Goal: Obtain resource: Download file/media

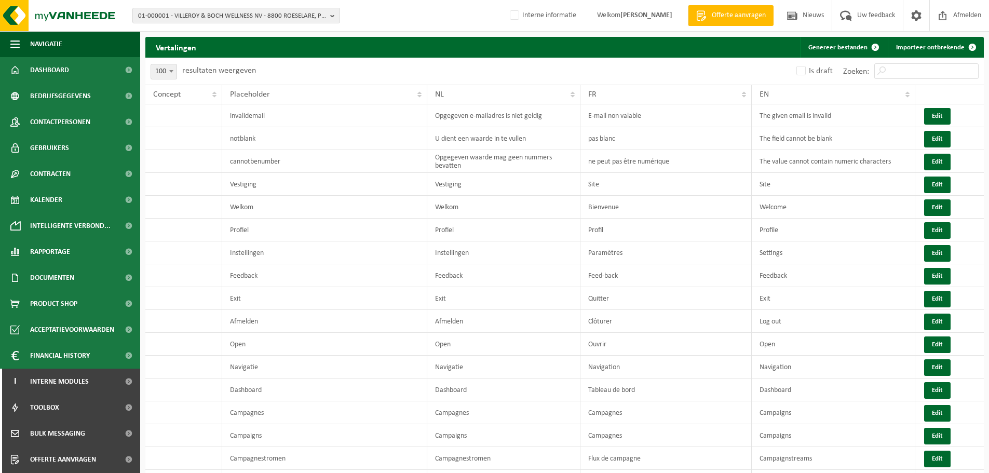
select select "100"
click at [59, 252] on span "Rapportage" at bounding box center [50, 252] width 40 height 26
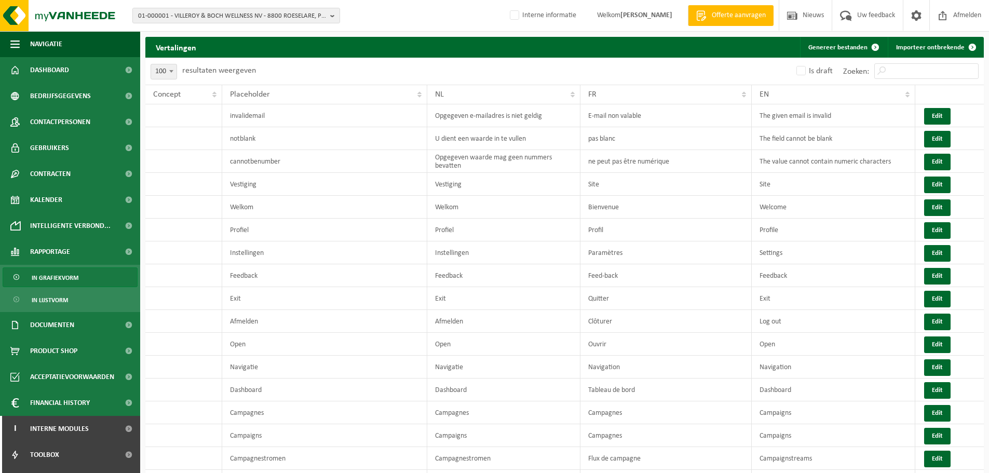
click at [86, 278] on link "In grafiekvorm" at bounding box center [70, 277] width 135 height 20
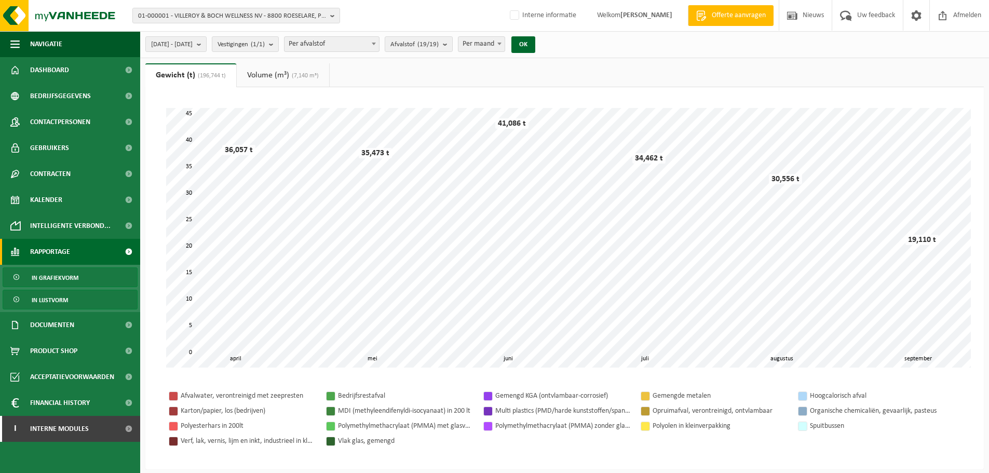
click at [81, 301] on link "In lijstvorm" at bounding box center [70, 300] width 135 height 20
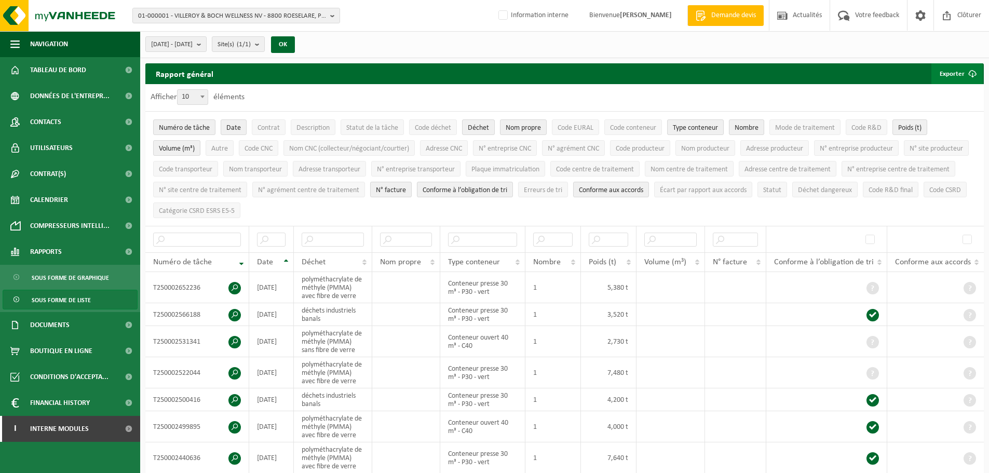
click at [961, 78] on button "Exporter" at bounding box center [957, 73] width 51 height 21
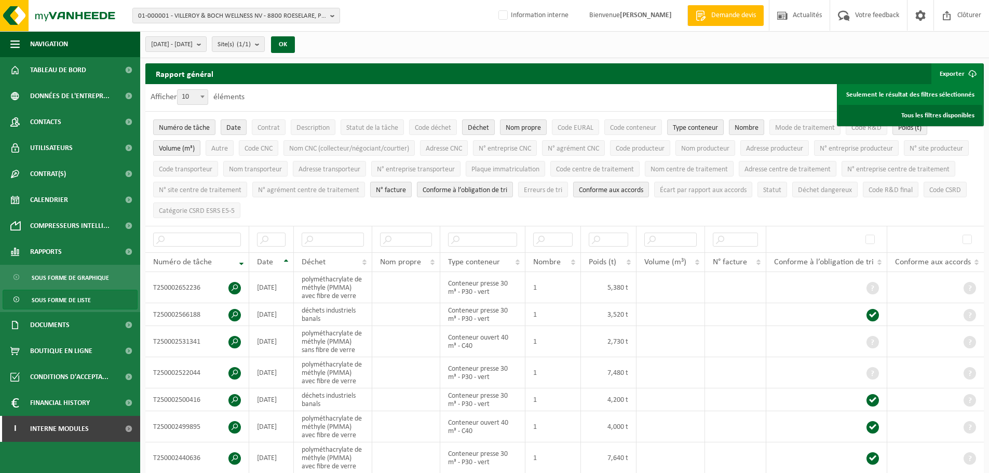
click at [950, 113] on link "Tous les filtres disponibles" at bounding box center [911, 115] width 144 height 21
click at [619, 52] on div "2025-04-01 - 2025-09-15 Mois actuel Mois précédent Les 6 derniers mois Année ac…" at bounding box center [564, 44] width 849 height 27
click at [609, 81] on div "Rapport général Exporter Seulement le résultat des filtres sélectionnés Tous le…" at bounding box center [564, 73] width 839 height 21
